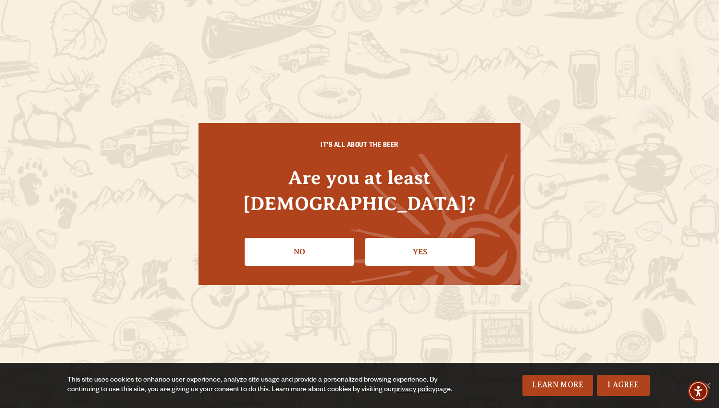
click at [422, 238] on link "Yes" at bounding box center [420, 252] width 110 height 28
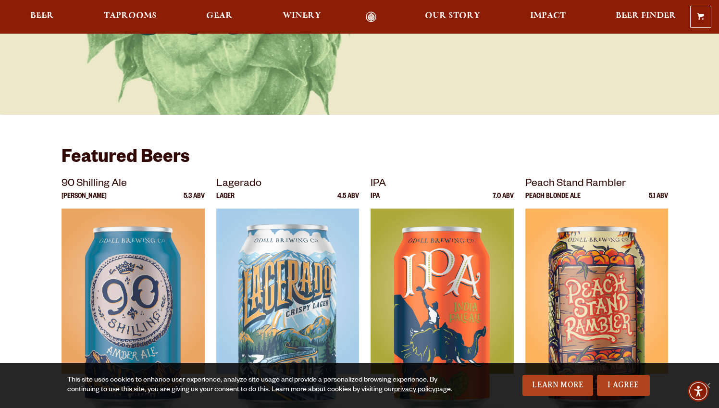
scroll to position [198, 0]
click at [218, 15] on span "Gear" at bounding box center [219, 16] width 26 height 8
click at [129, 13] on span "Taprooms" at bounding box center [130, 16] width 53 height 8
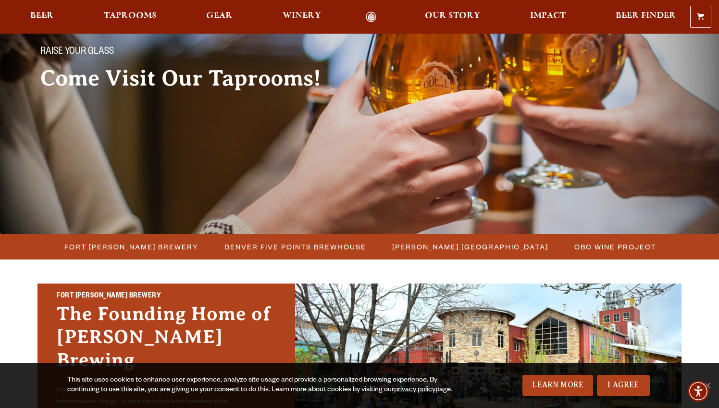
scroll to position [87, 0]
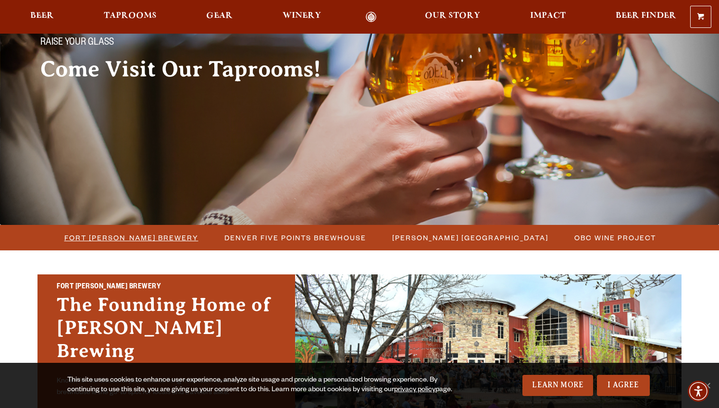
click at [112, 240] on span "Fort [PERSON_NAME] Brewery" at bounding box center [131, 238] width 134 height 14
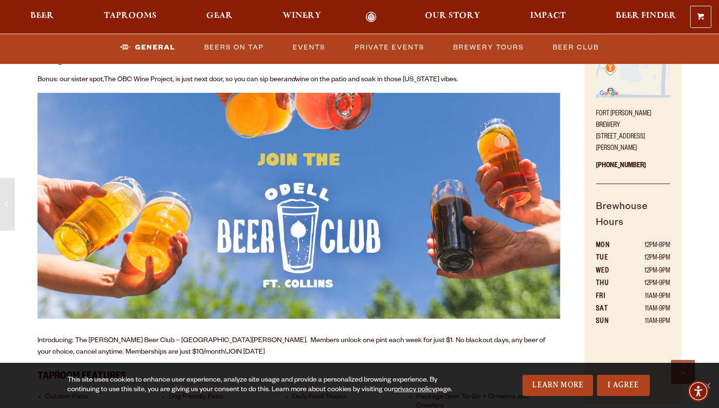
scroll to position [478, 0]
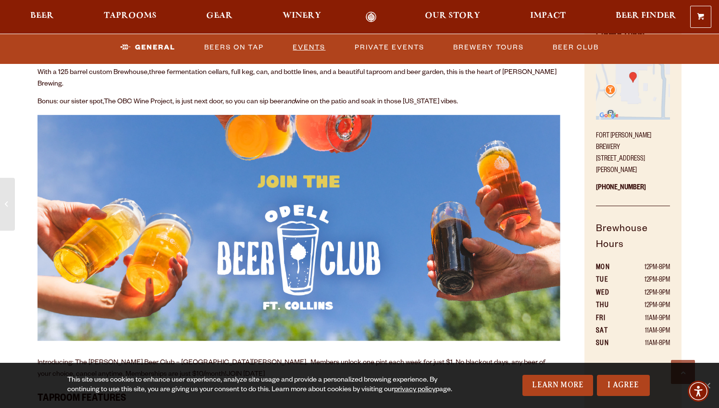
click at [306, 44] on link "Events" at bounding box center [309, 47] width 40 height 22
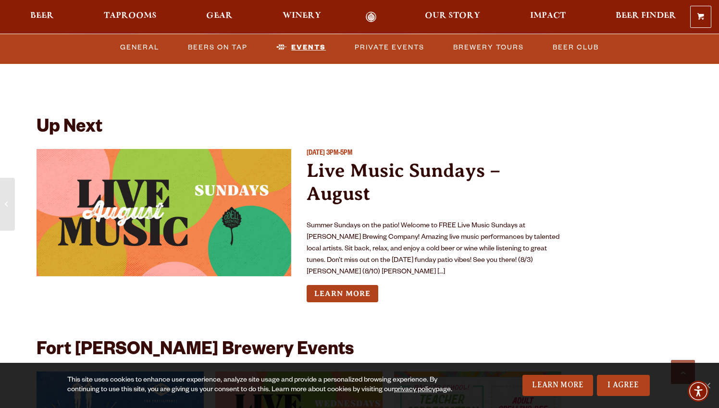
scroll to position [2128, 0]
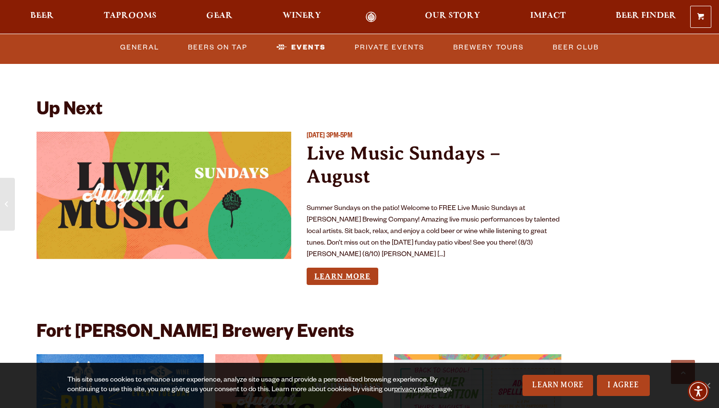
click at [332, 268] on link "Learn More" at bounding box center [343, 277] width 72 height 18
